Goal: Information Seeking & Learning: Learn about a topic

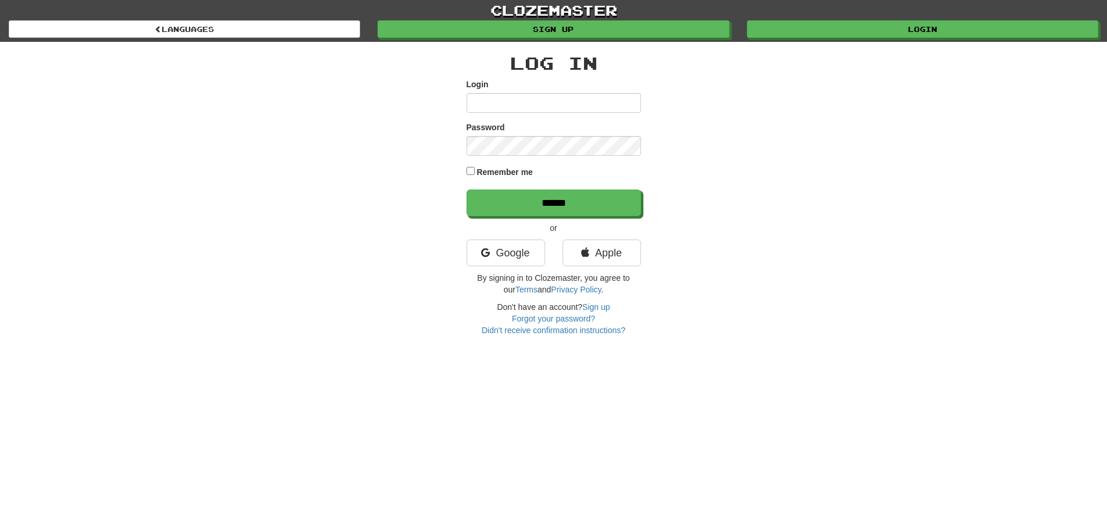
click at [514, 105] on input "Login" at bounding box center [554, 103] width 175 height 20
type input "********"
click at [549, 200] on input "******" at bounding box center [554, 203] width 175 height 27
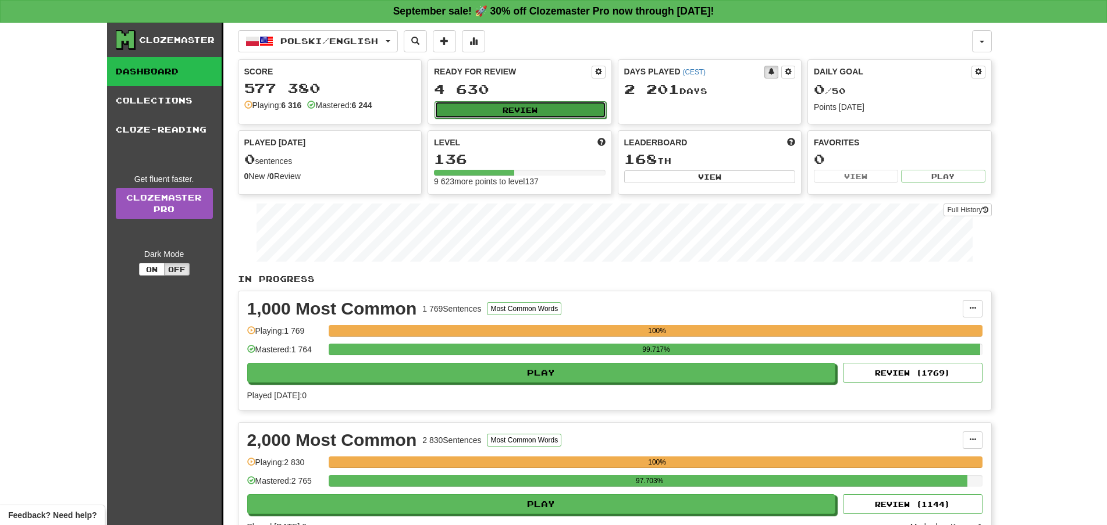
click at [546, 104] on button "Review" at bounding box center [521, 109] width 172 height 17
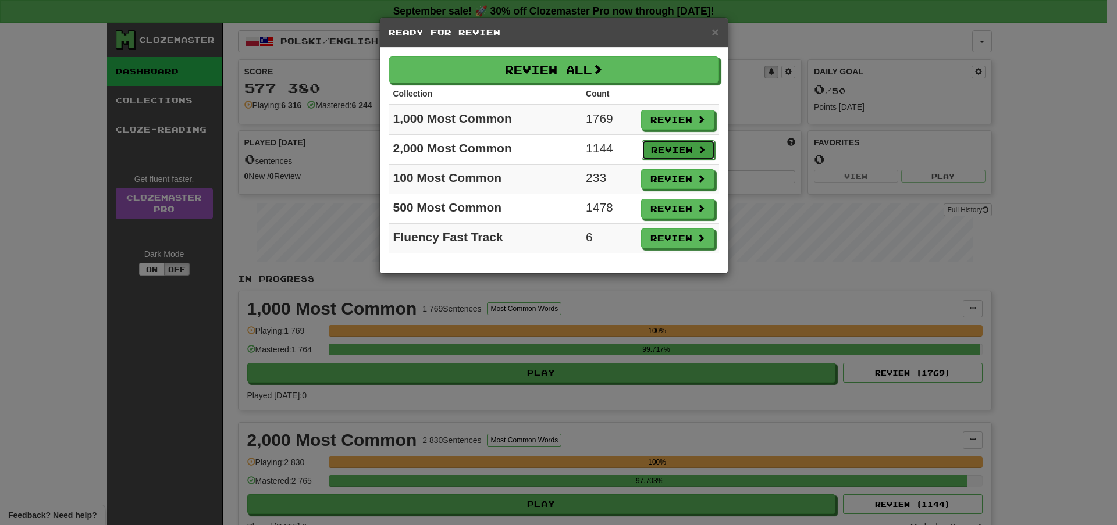
click at [667, 145] on button "Review" at bounding box center [678, 150] width 73 height 20
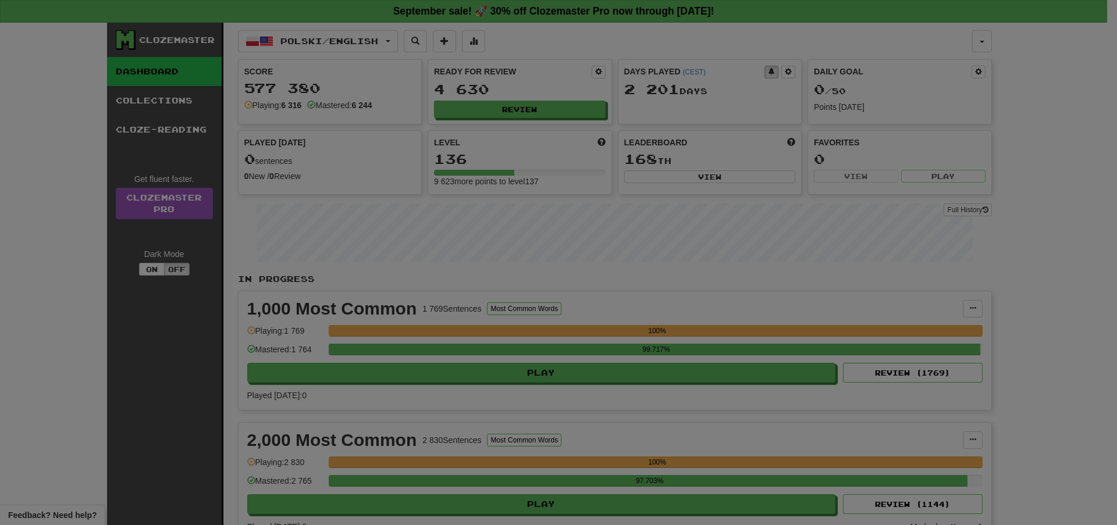
select select "**"
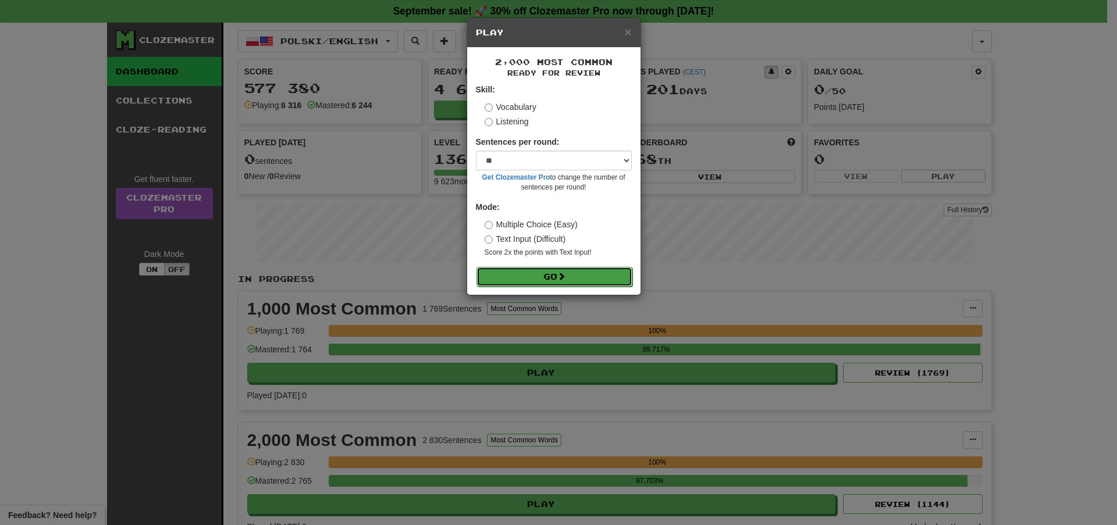
click at [574, 280] on button "Go" at bounding box center [555, 277] width 156 height 20
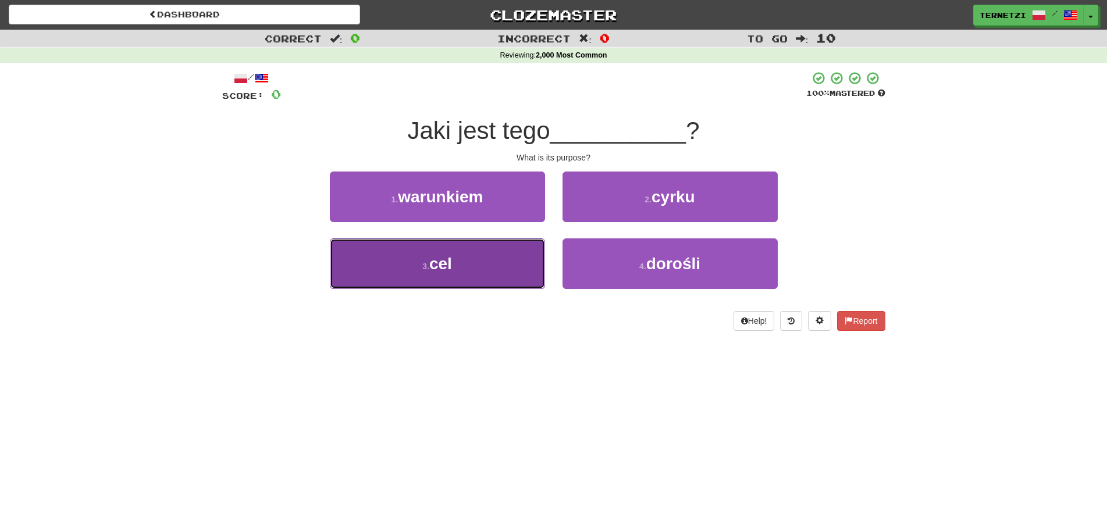
click at [514, 262] on button "3 . cel" at bounding box center [437, 264] width 215 height 51
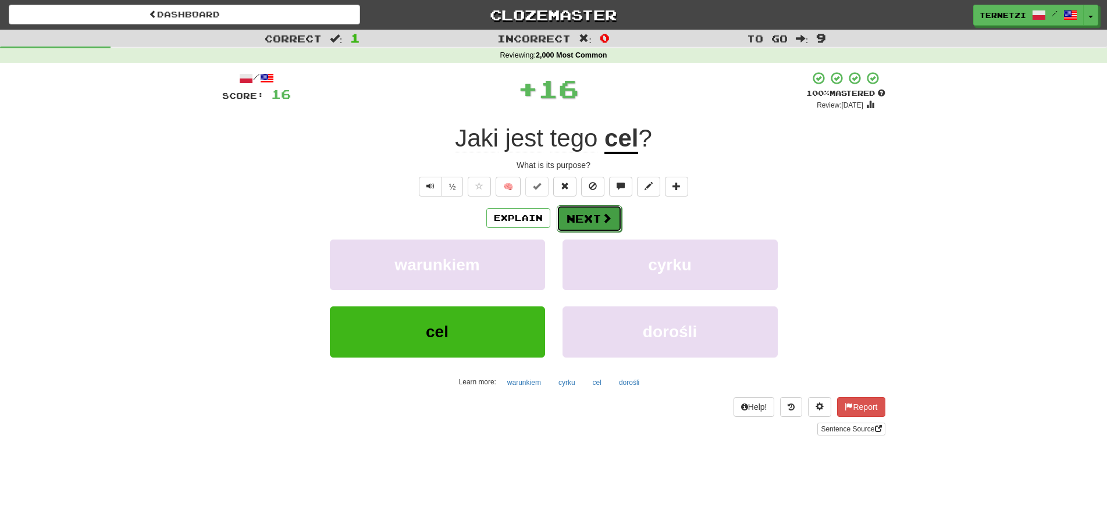
click at [587, 217] on button "Next" at bounding box center [589, 218] width 65 height 27
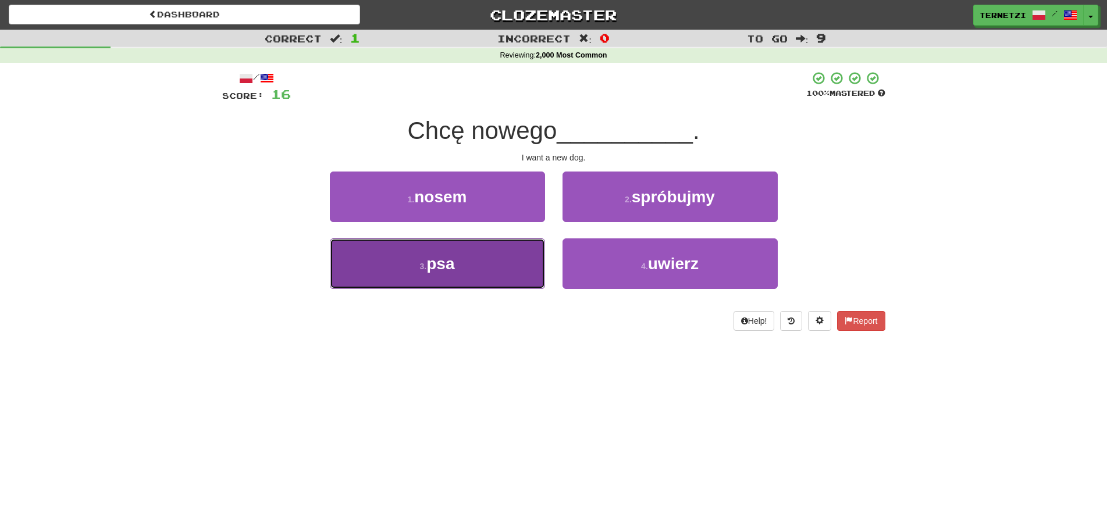
click at [491, 271] on button "3 . psa" at bounding box center [437, 264] width 215 height 51
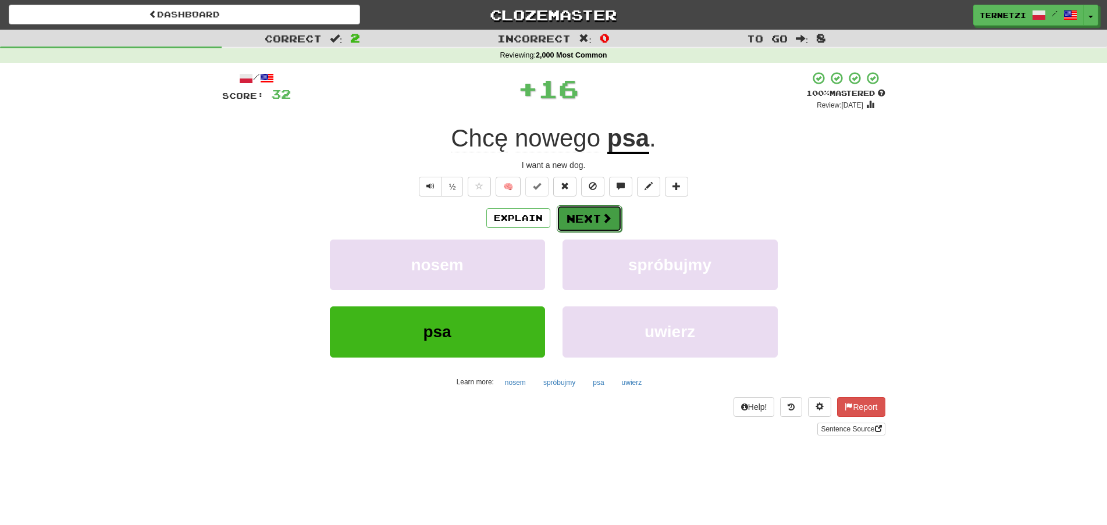
click at [581, 212] on button "Next" at bounding box center [589, 218] width 65 height 27
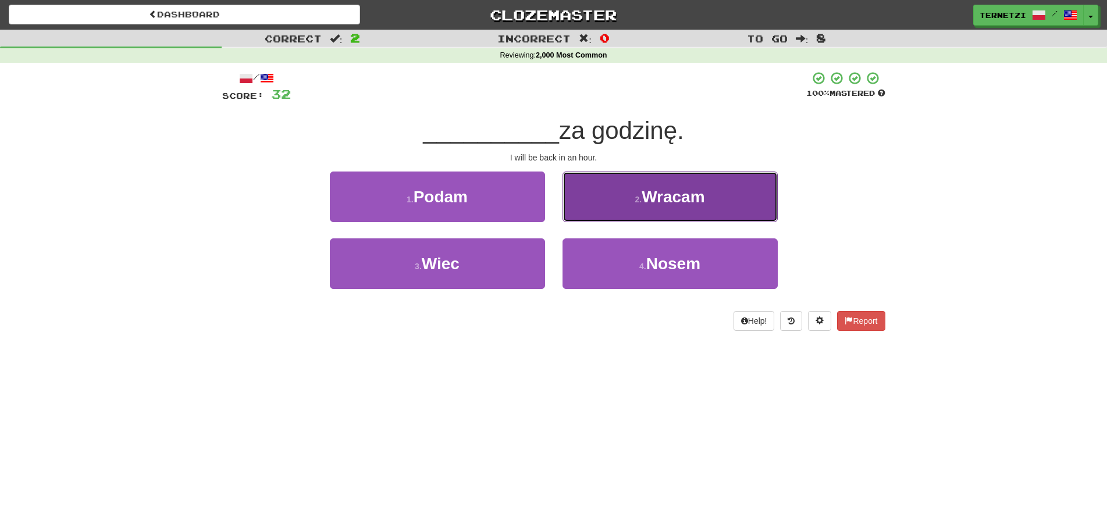
click at [573, 206] on button "2 . Wracam" at bounding box center [670, 197] width 215 height 51
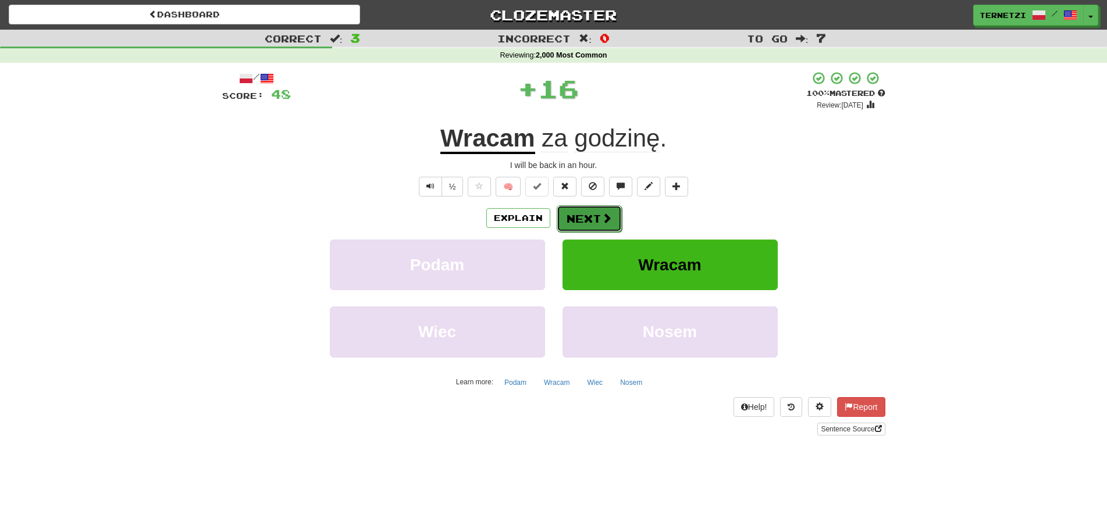
click at [574, 211] on button "Next" at bounding box center [589, 218] width 65 height 27
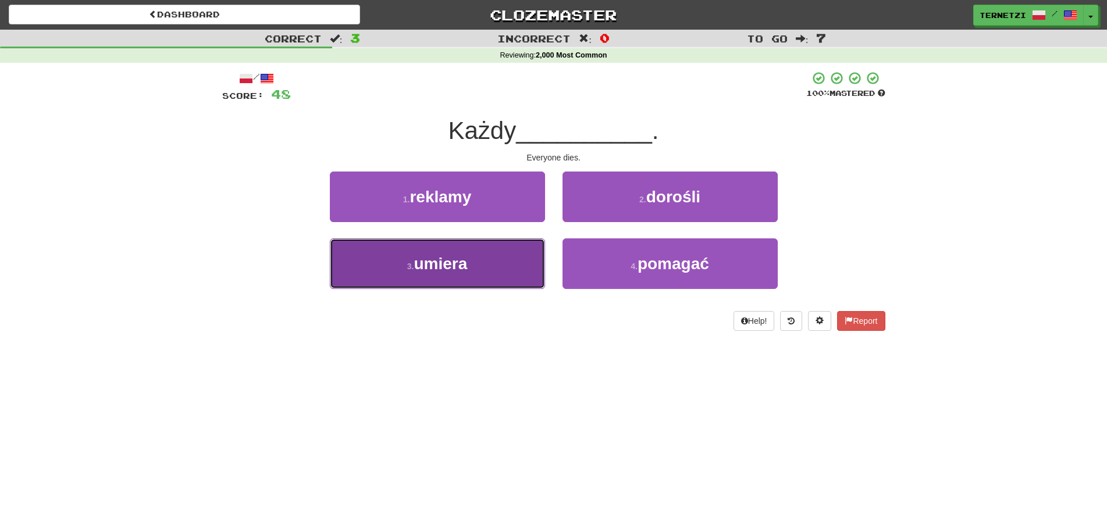
click at [511, 272] on button "3 . umiera" at bounding box center [437, 264] width 215 height 51
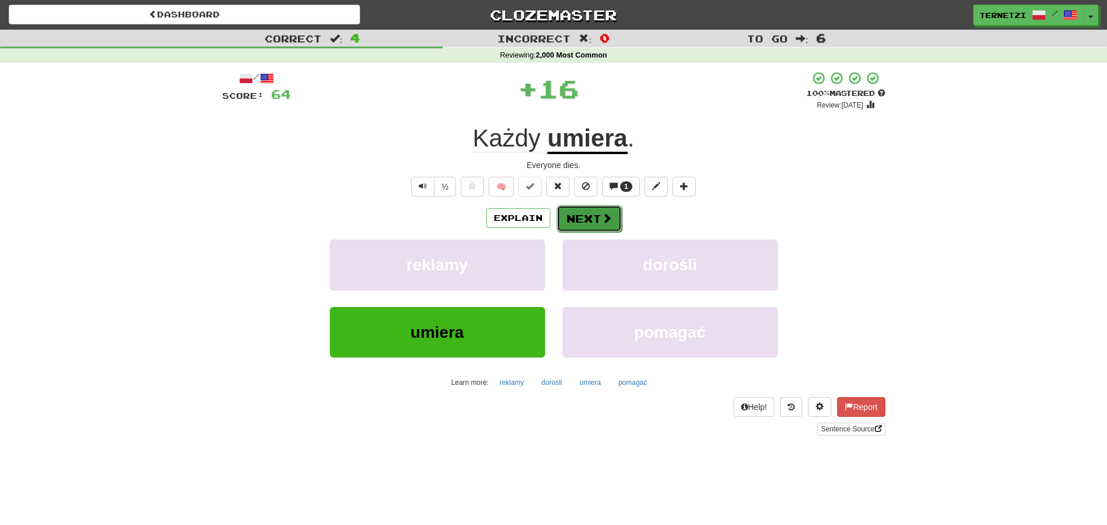
click at [589, 219] on button "Next" at bounding box center [589, 218] width 65 height 27
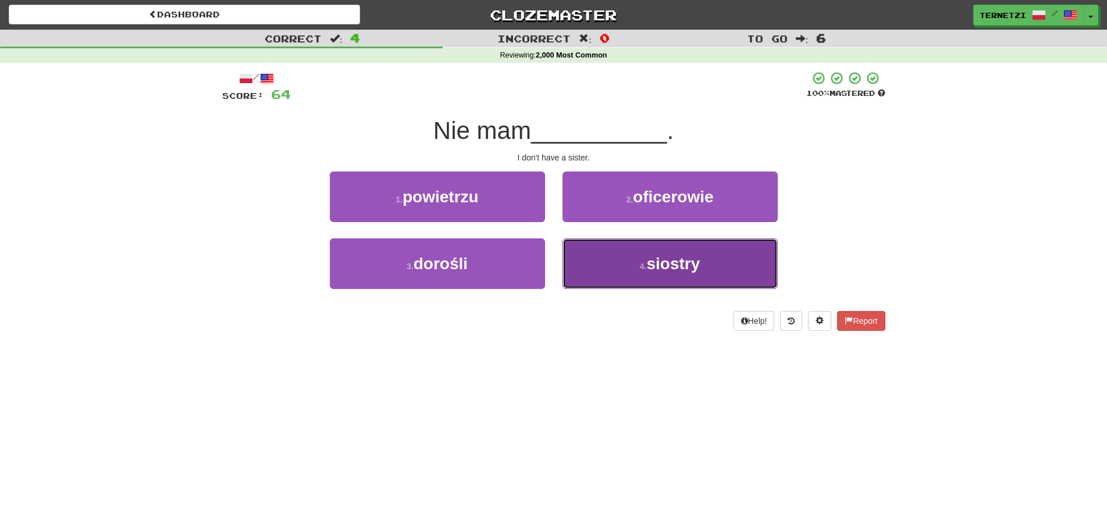
click at [595, 260] on button "4 . siostry" at bounding box center [670, 264] width 215 height 51
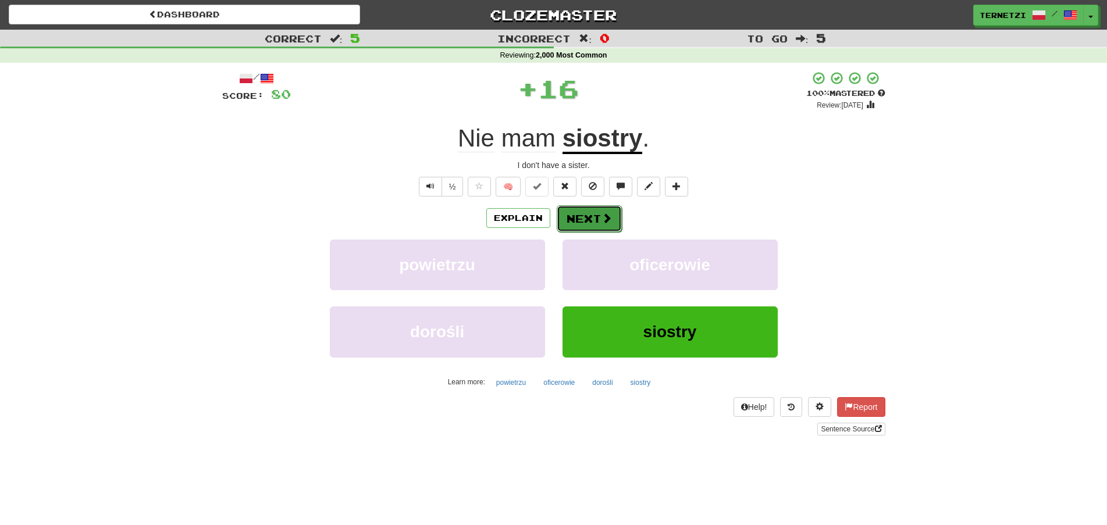
click at [582, 212] on button "Next" at bounding box center [589, 218] width 65 height 27
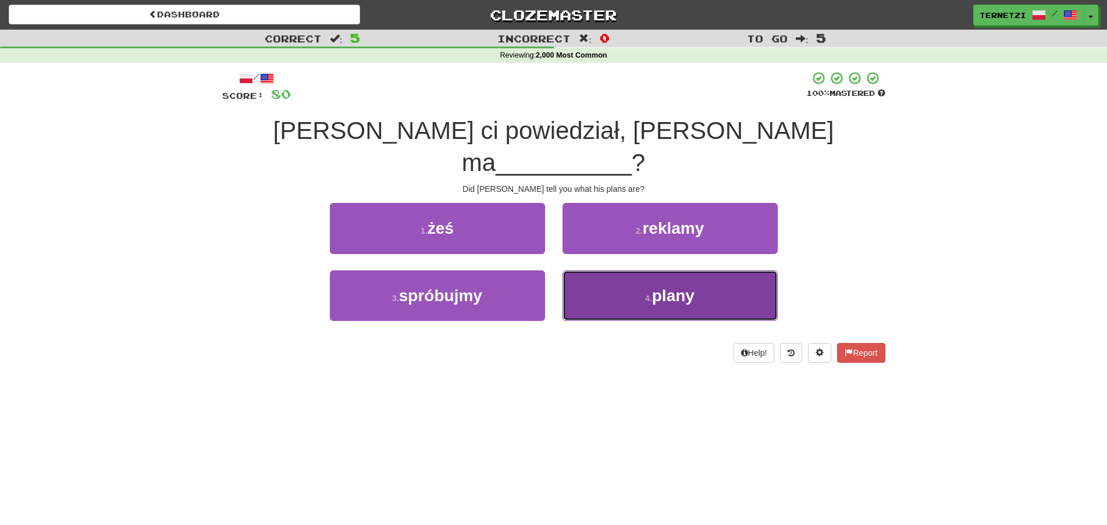
click at [583, 271] on button "4 . plany" at bounding box center [670, 296] width 215 height 51
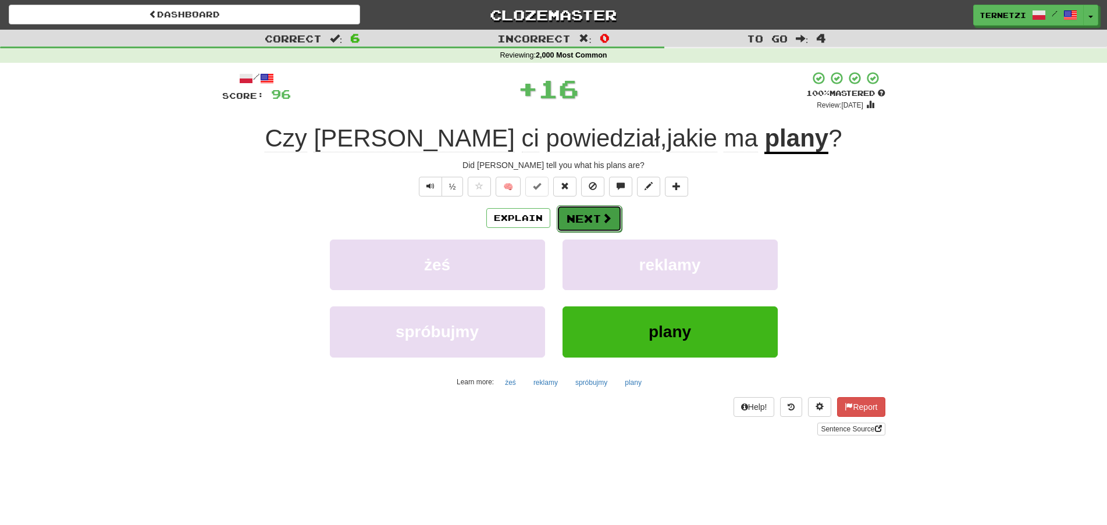
click at [584, 215] on button "Next" at bounding box center [589, 218] width 65 height 27
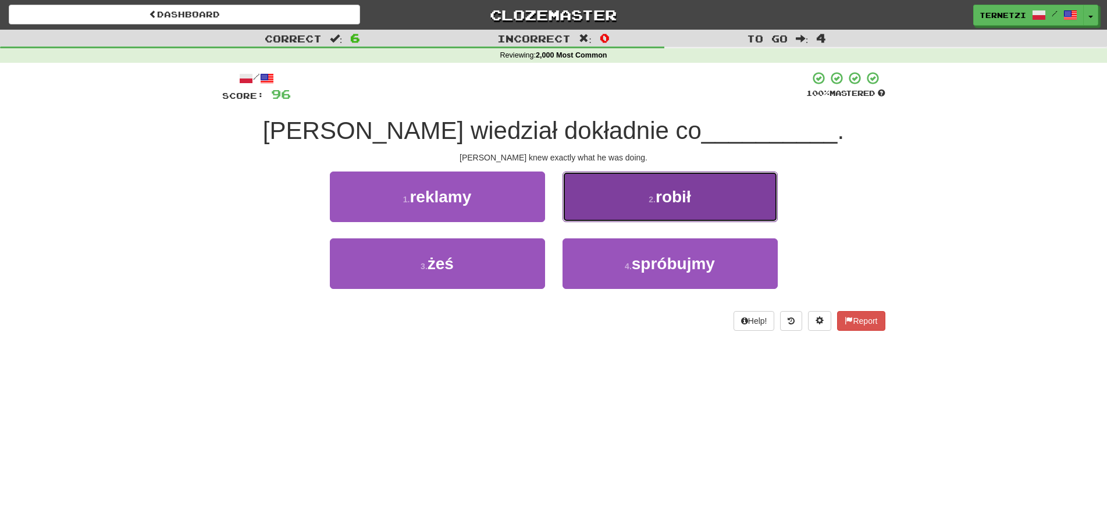
click at [612, 203] on button "2 . robił" at bounding box center [670, 197] width 215 height 51
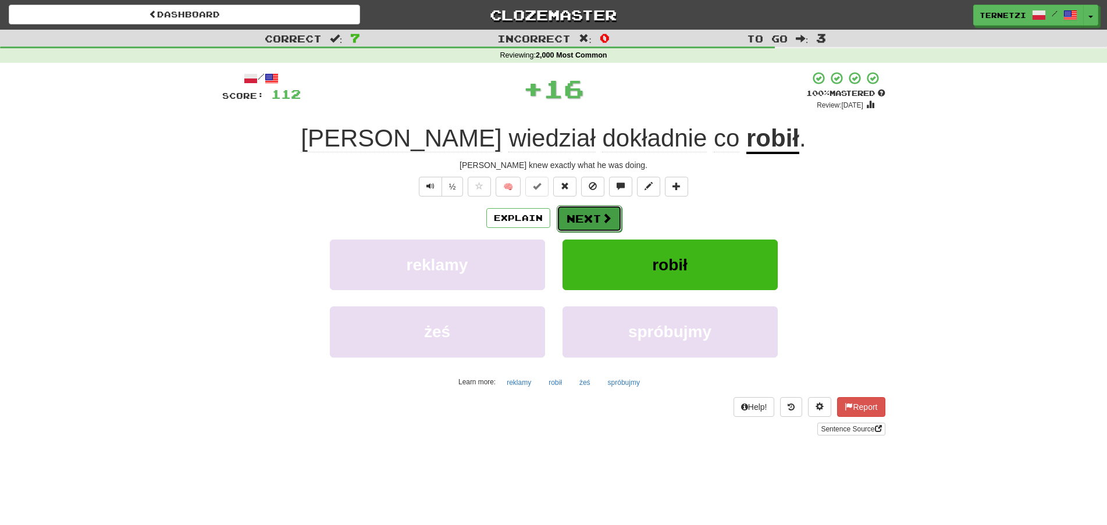
click at [604, 218] on span at bounding box center [607, 218] width 10 height 10
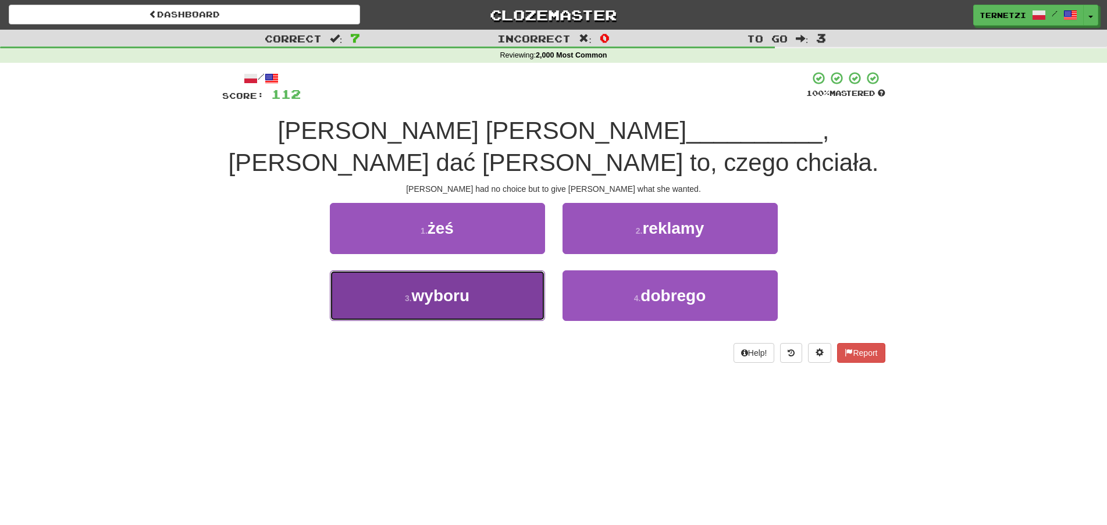
click at [521, 290] on button "3 . wyboru" at bounding box center [437, 296] width 215 height 51
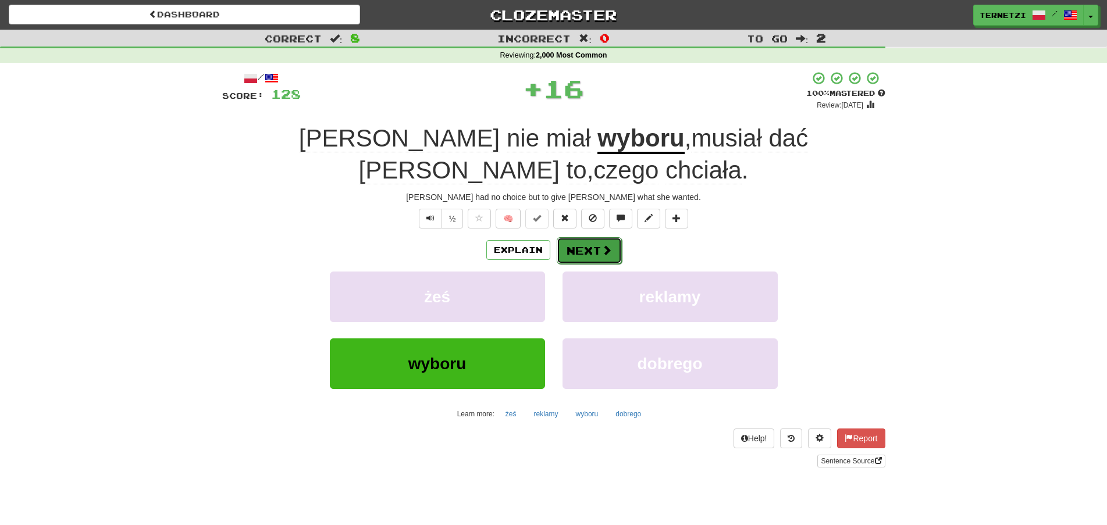
click at [591, 237] on button "Next" at bounding box center [589, 250] width 65 height 27
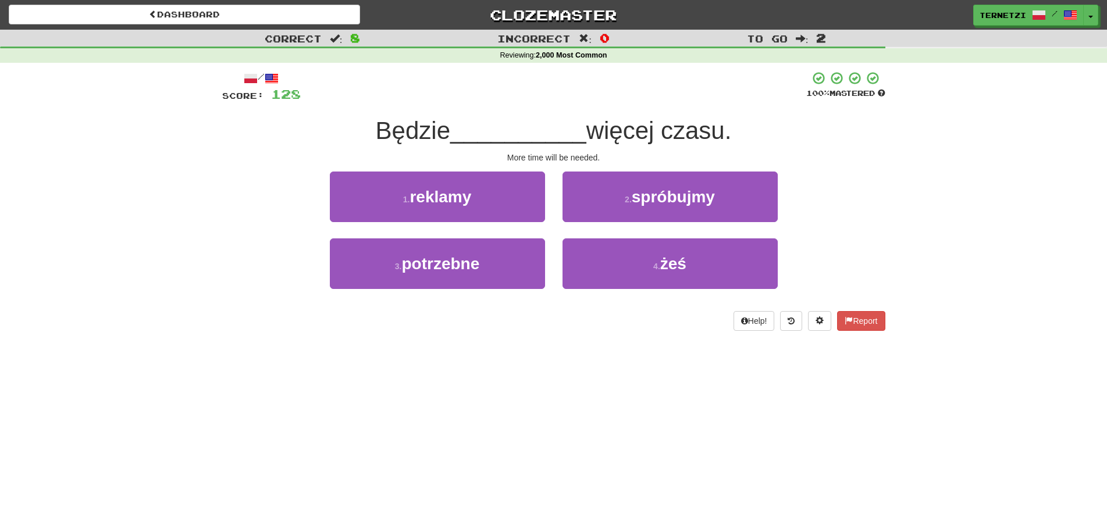
click at [499, 293] on div "3 . potrzebne" at bounding box center [437, 272] width 233 height 67
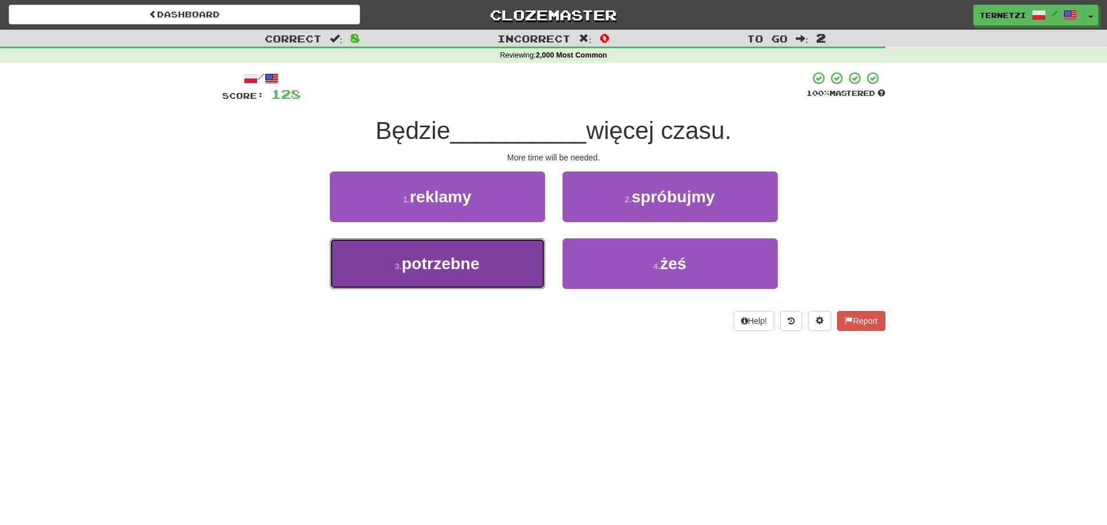
click at [517, 266] on button "3 . potrzebne" at bounding box center [437, 264] width 215 height 51
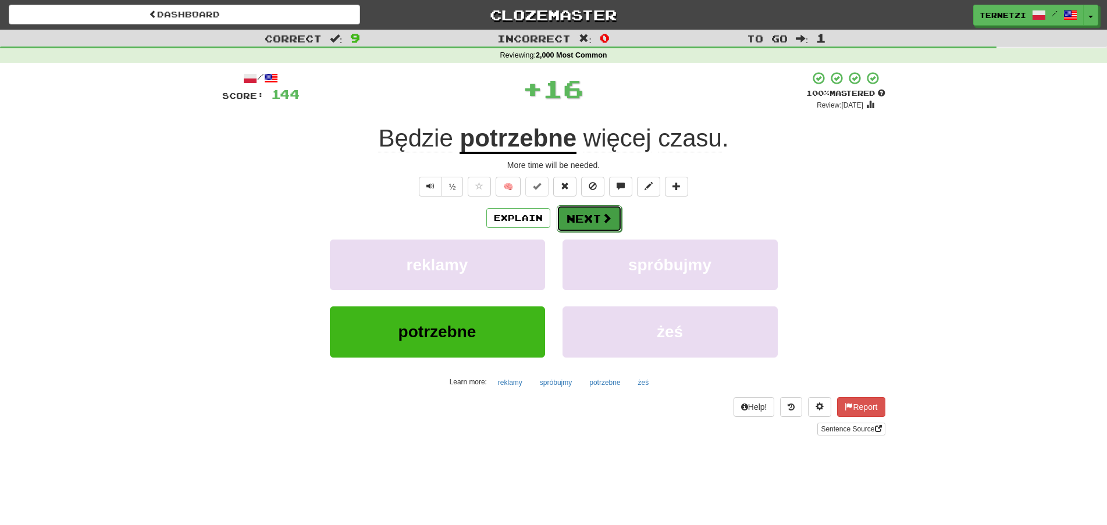
click at [578, 212] on button "Next" at bounding box center [589, 218] width 65 height 27
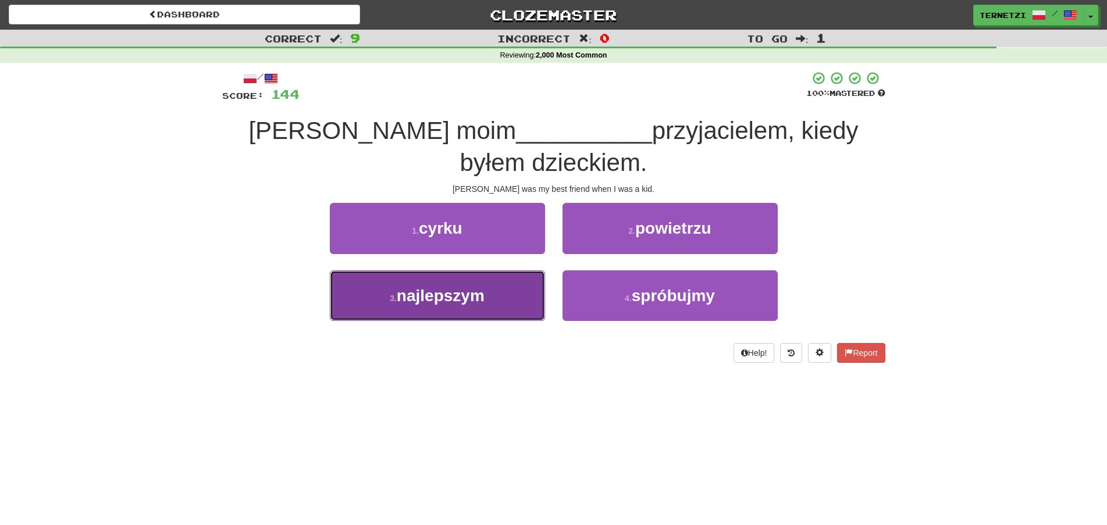
click at [522, 292] on button "3 . najlepszym" at bounding box center [437, 296] width 215 height 51
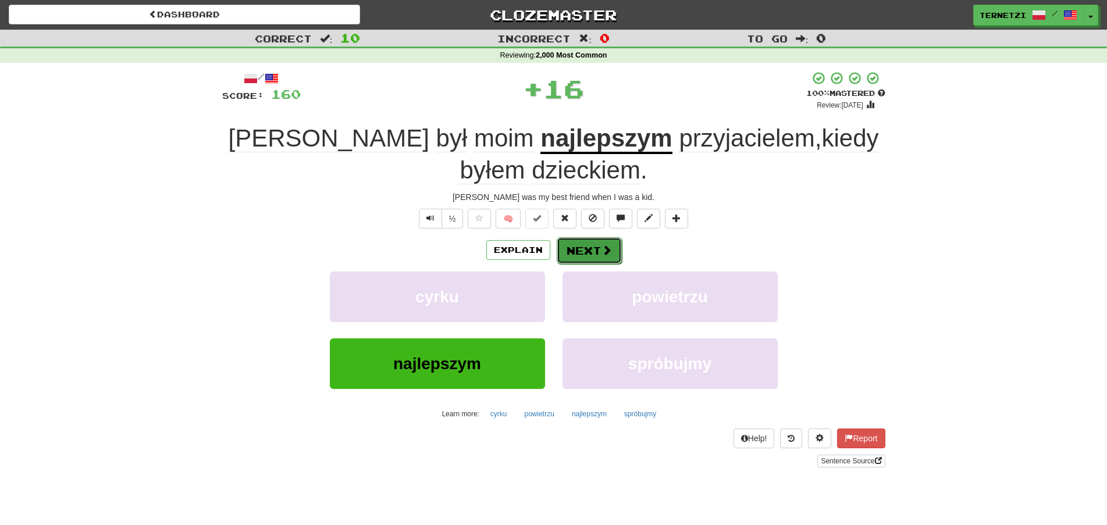
click at [580, 248] on button "Next" at bounding box center [589, 250] width 65 height 27
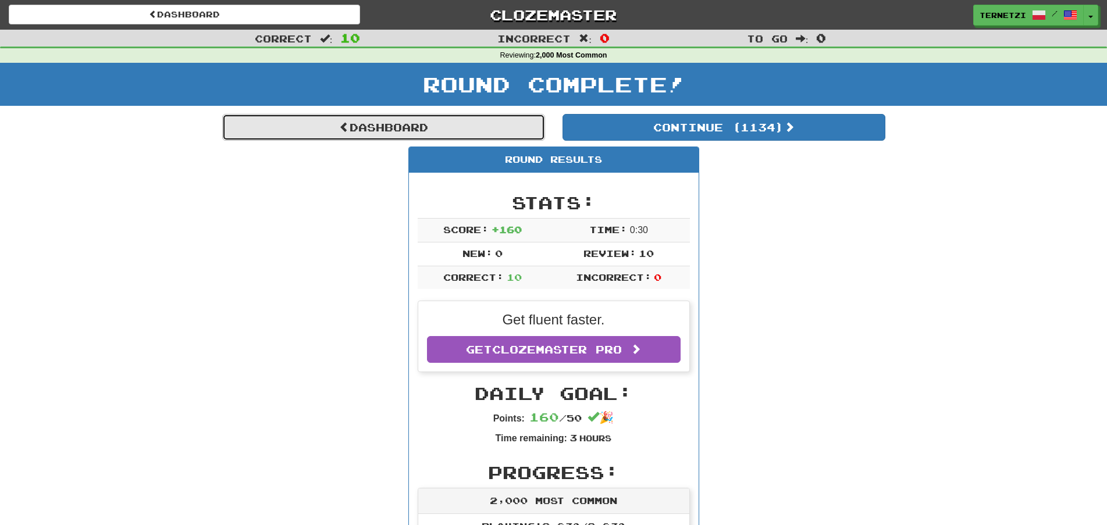
click at [492, 125] on link "Dashboard" at bounding box center [383, 127] width 323 height 27
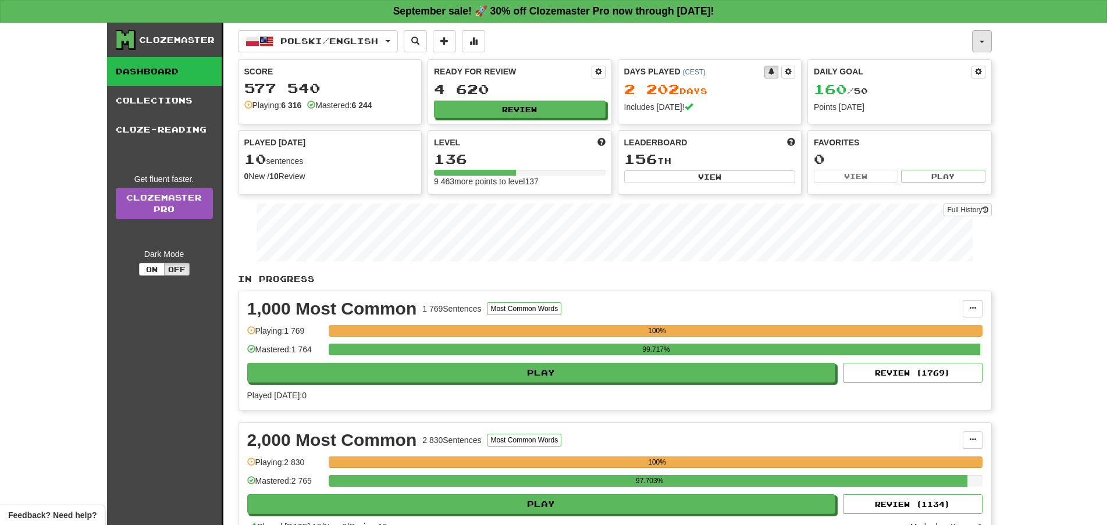
click at [980, 38] on button "button" at bounding box center [982, 41] width 20 height 22
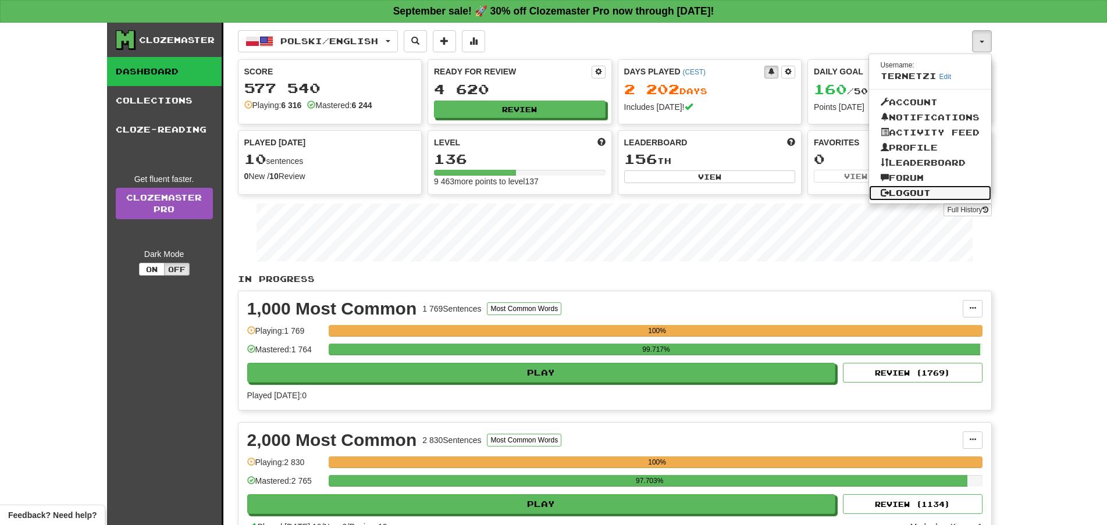
click at [923, 197] on link "Logout" at bounding box center [930, 193] width 122 height 15
